Goal: Task Accomplishment & Management: Manage account settings

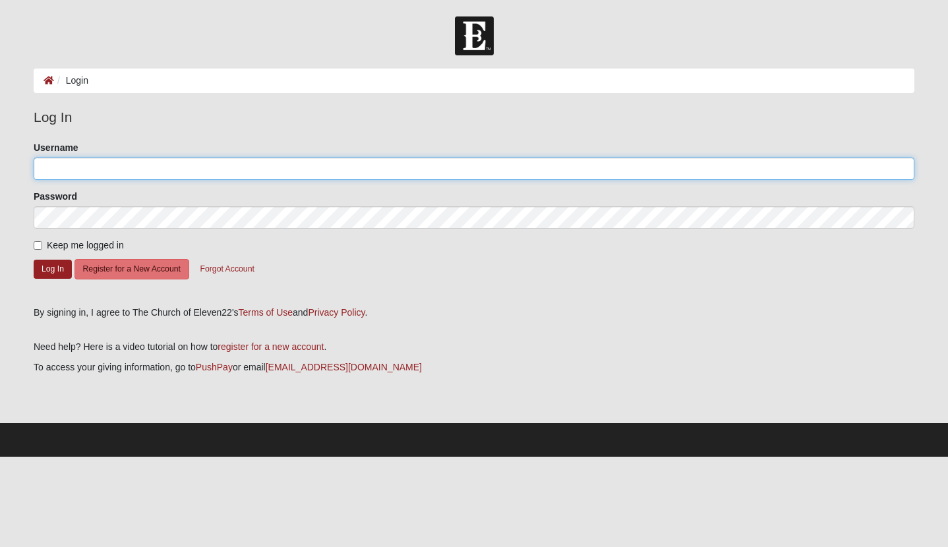
type input "elainalilly"
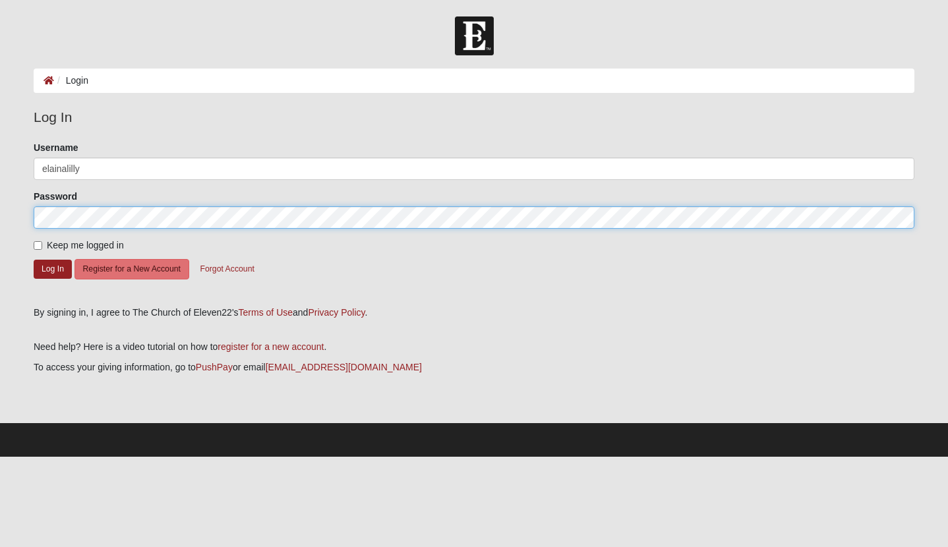
click at [52, 268] on button "Log In" at bounding box center [53, 269] width 38 height 19
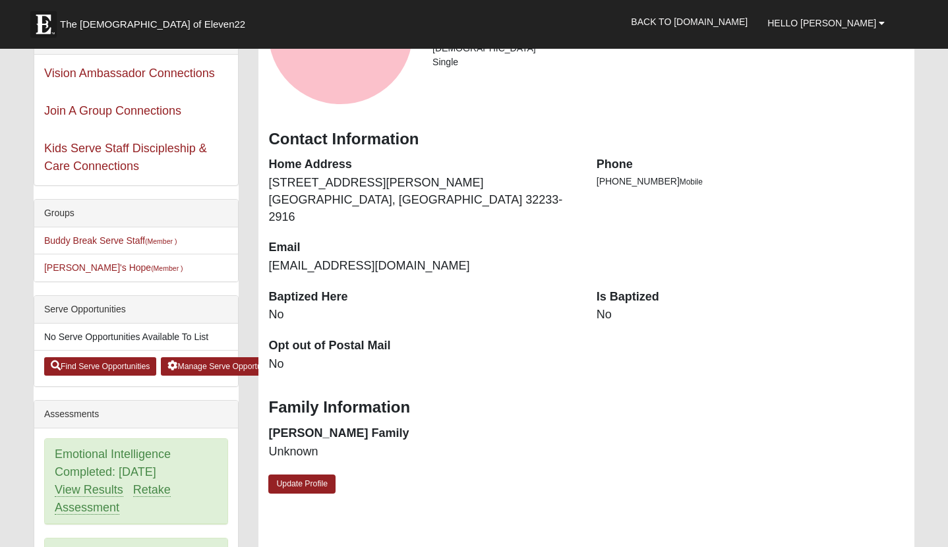
scroll to position [164, 0]
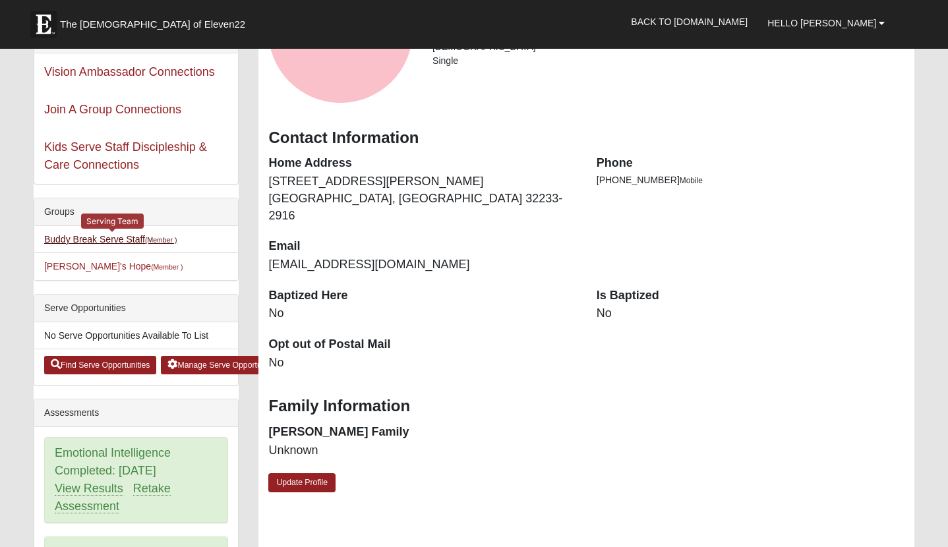
click at [97, 238] on link "Buddy Break Serve Staff (Member )" at bounding box center [110, 239] width 133 height 11
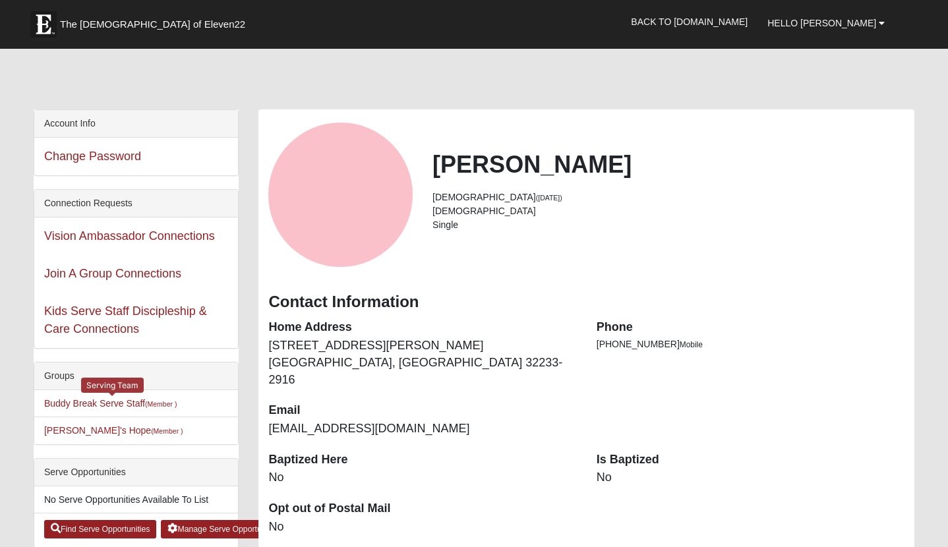
scroll to position [0, 0]
click at [94, 473] on div "Serve Opportunities" at bounding box center [136, 473] width 204 height 28
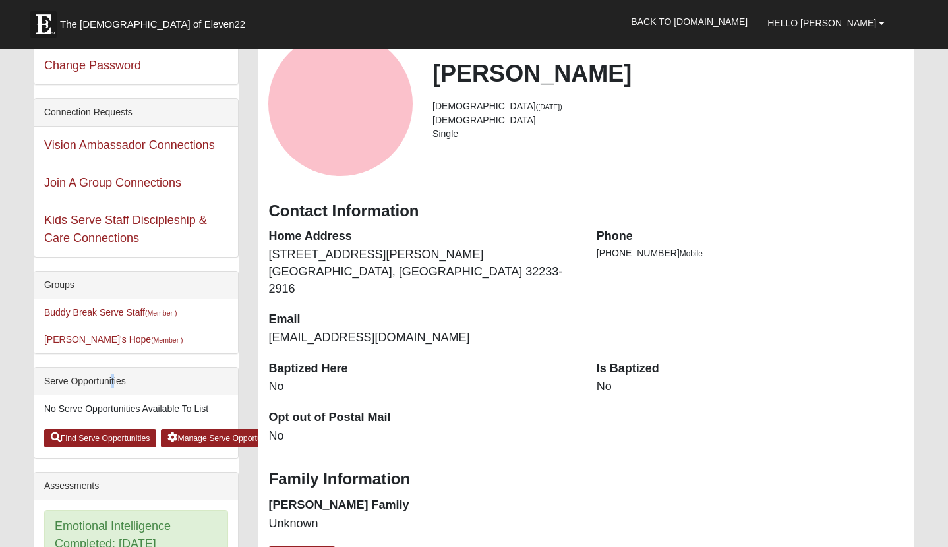
scroll to position [107, 0]
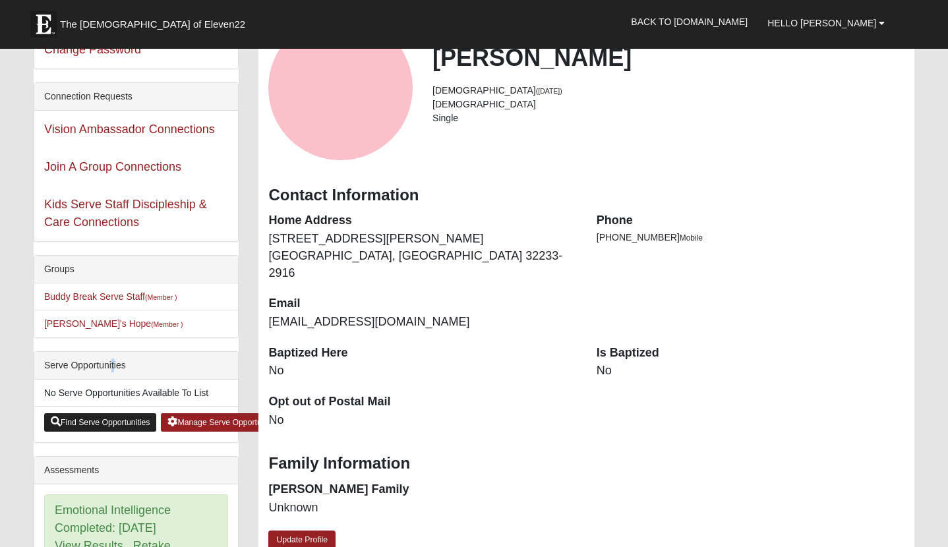
click at [106, 421] on link "Find Serve Opportunities" at bounding box center [100, 422] width 113 height 18
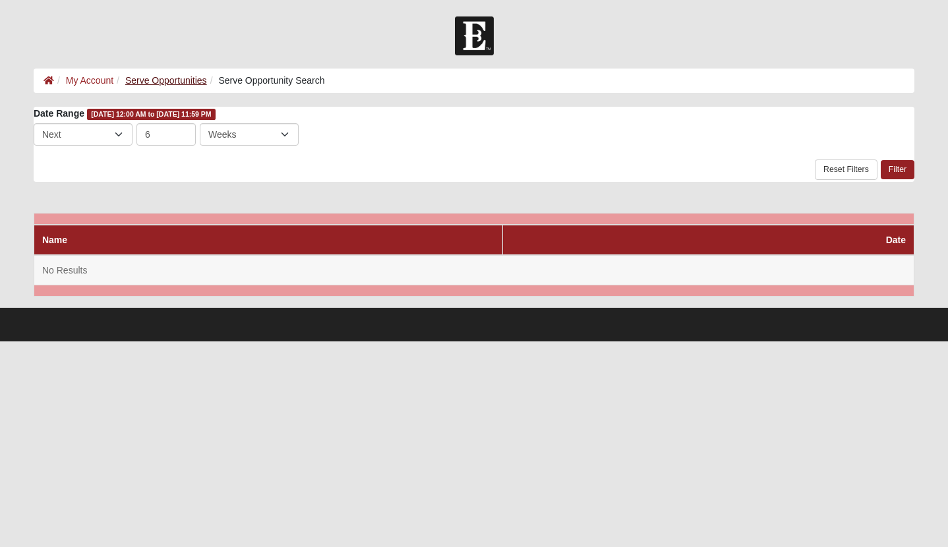
click at [148, 84] on link "Serve Opportunities" at bounding box center [166, 80] width 82 height 11
click at [167, 78] on link "Serve Opportunities" at bounding box center [166, 80] width 82 height 11
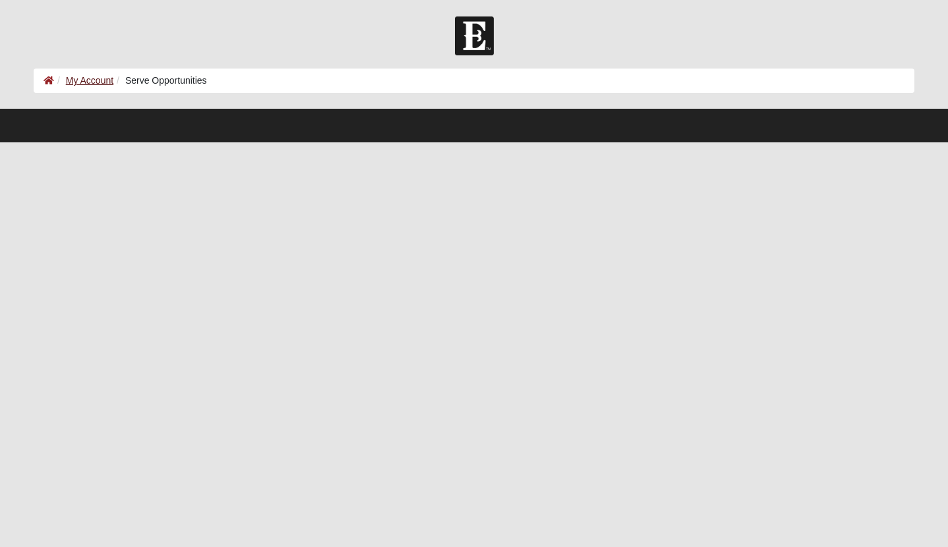
click at [87, 80] on link "My Account" at bounding box center [89, 80] width 47 height 11
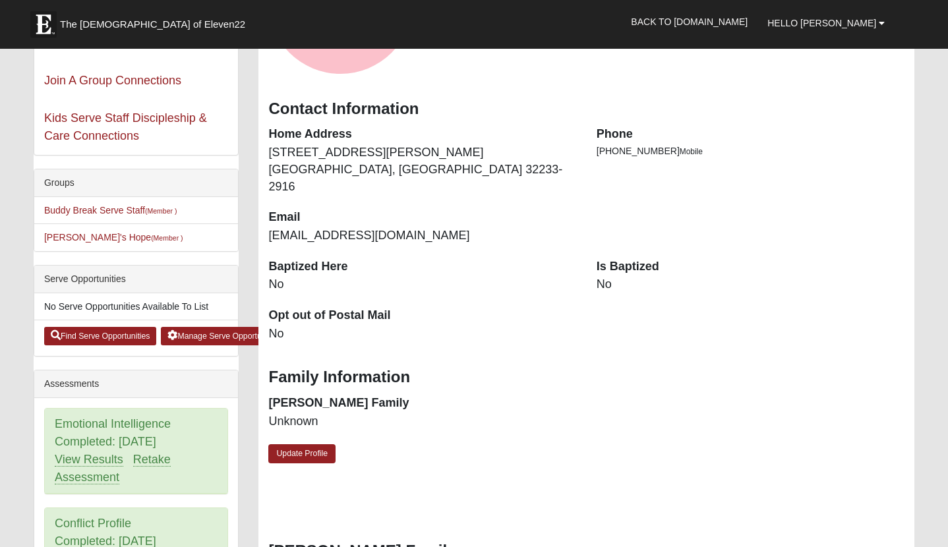
scroll to position [161, 0]
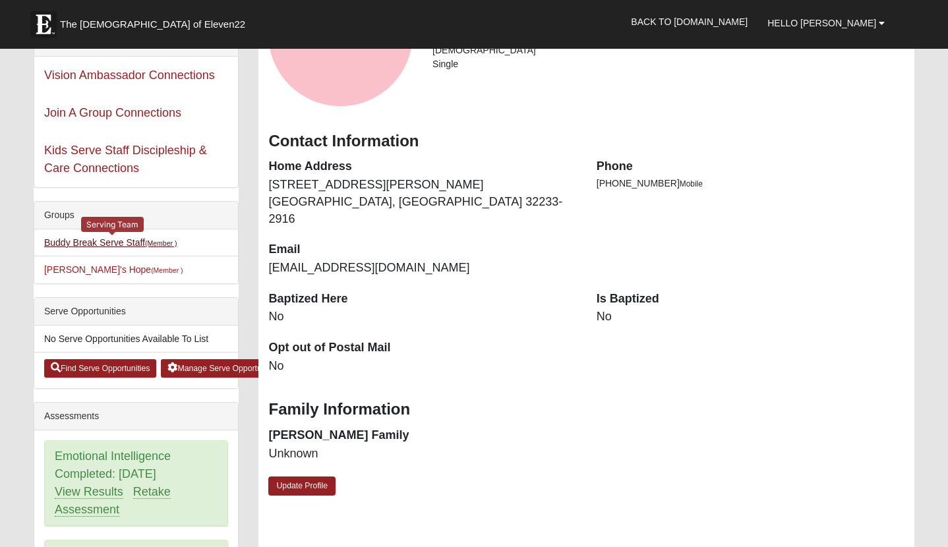
click at [111, 241] on link "Buddy Break Serve Staff (Member )" at bounding box center [110, 242] width 133 height 11
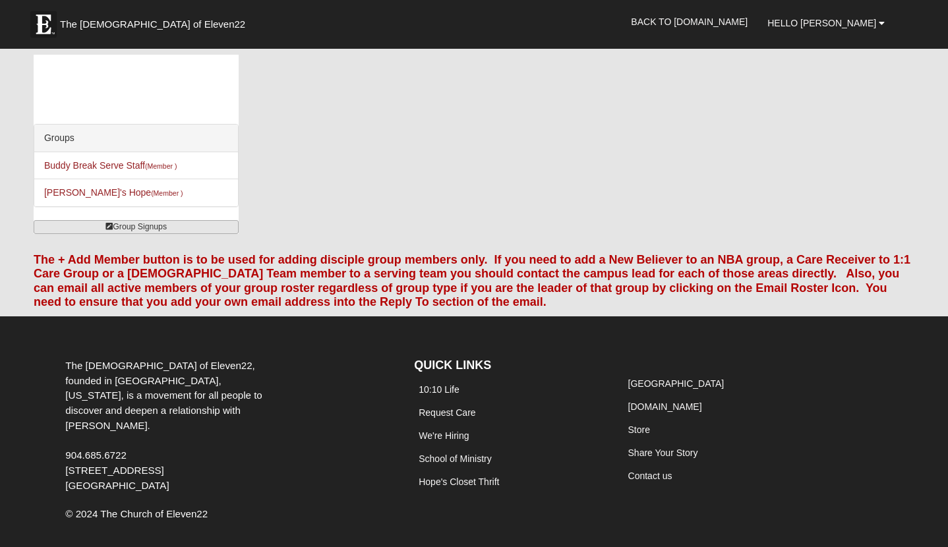
click at [142, 227] on link "Group Signups" at bounding box center [137, 227] width 206 height 14
click at [156, 167] on small "(Member )" at bounding box center [161, 166] width 32 height 8
click at [151, 190] on small "(Member )" at bounding box center [167, 193] width 32 height 8
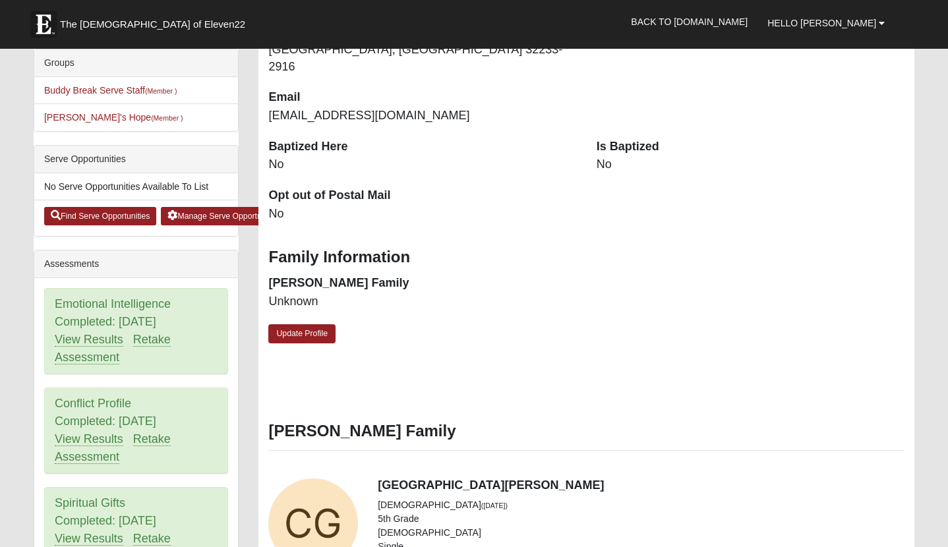
scroll to position [314, 0]
click at [198, 214] on link "Manage Serve Opportunities" at bounding box center [224, 215] width 126 height 18
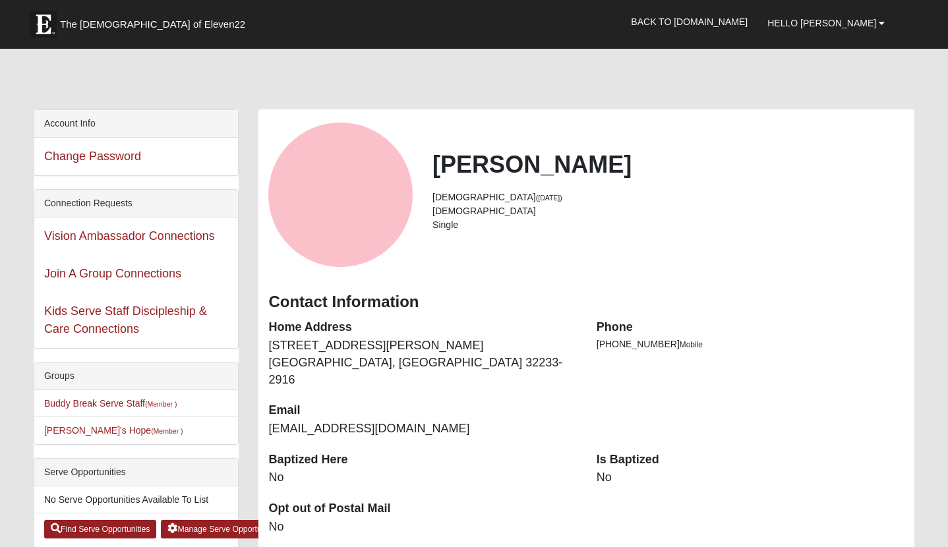
scroll to position [0, 0]
click at [104, 235] on link "Vision Ambassador Connections" at bounding box center [129, 235] width 171 height 13
click at [101, 277] on link "Join A Group Connections" at bounding box center [112, 273] width 137 height 13
click at [102, 314] on link "Kids Serve Staff Discipleship & Care Connections" at bounding box center [125, 320] width 163 height 31
click at [875, 18] on span "Hello [PERSON_NAME]" at bounding box center [821, 23] width 109 height 11
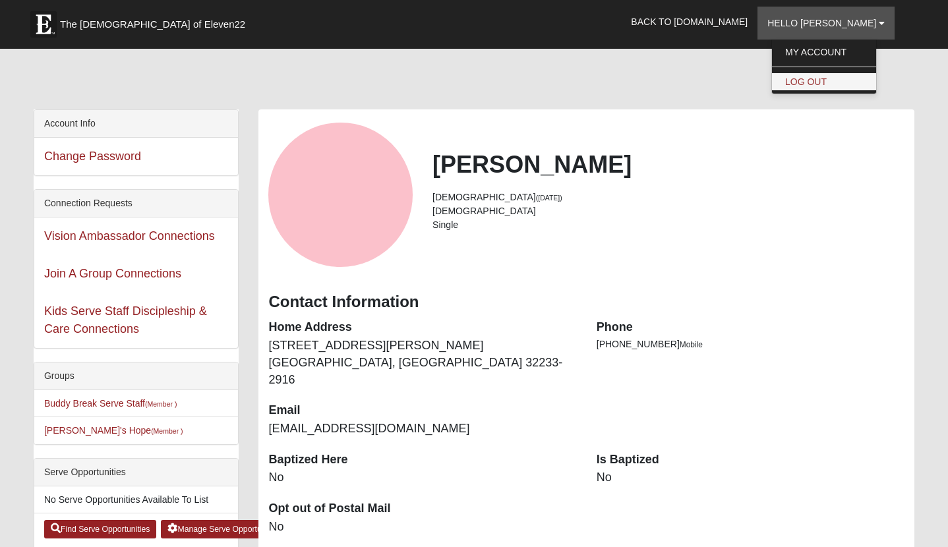
click at [843, 78] on link "Log Out" at bounding box center [824, 81] width 104 height 17
